Goal: Navigation & Orientation: Find specific page/section

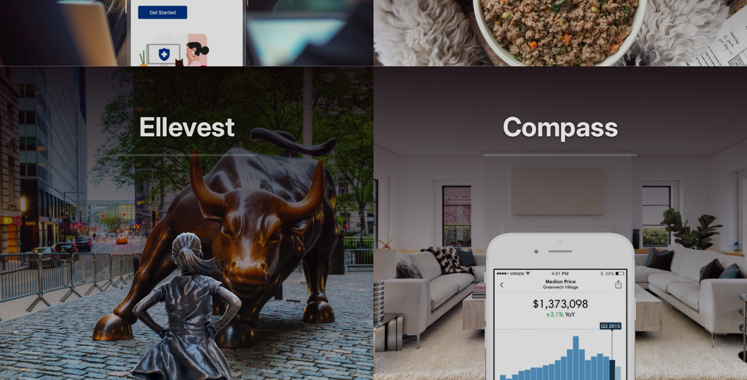
scroll to position [1103, 0]
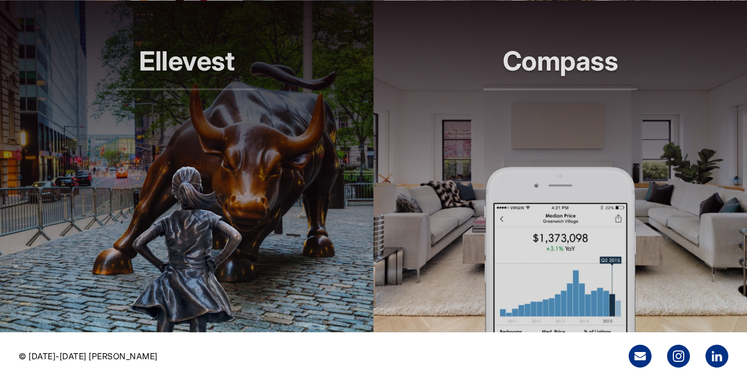
click at [243, 154] on header "Ellevest Smarter investing, built for her" at bounding box center [186, 84] width 373 height 166
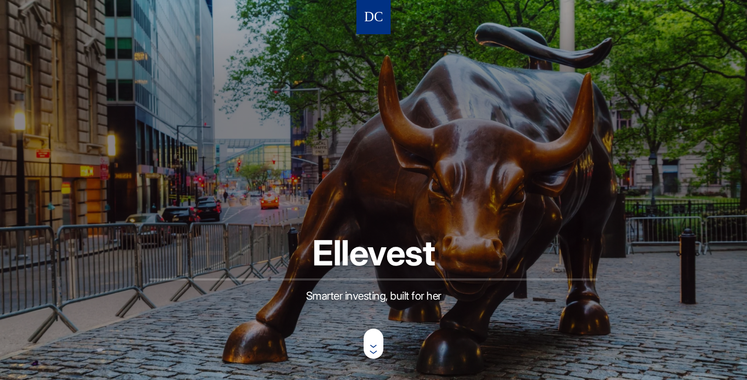
click at [376, 22] on img at bounding box center [374, 17] width 18 height 19
